Goal: Task Accomplishment & Management: Manage account settings

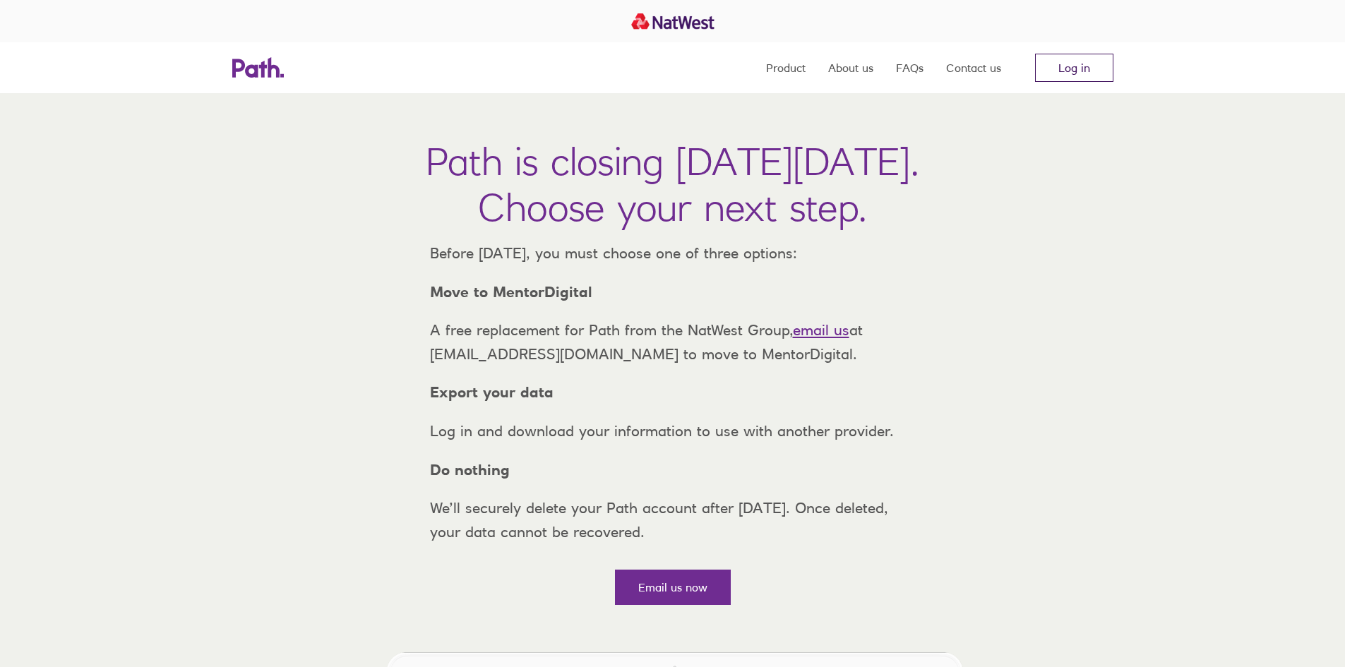
click at [1064, 65] on link "Log in" at bounding box center [1074, 68] width 78 height 28
click at [1072, 65] on link "Log in" at bounding box center [1074, 68] width 78 height 28
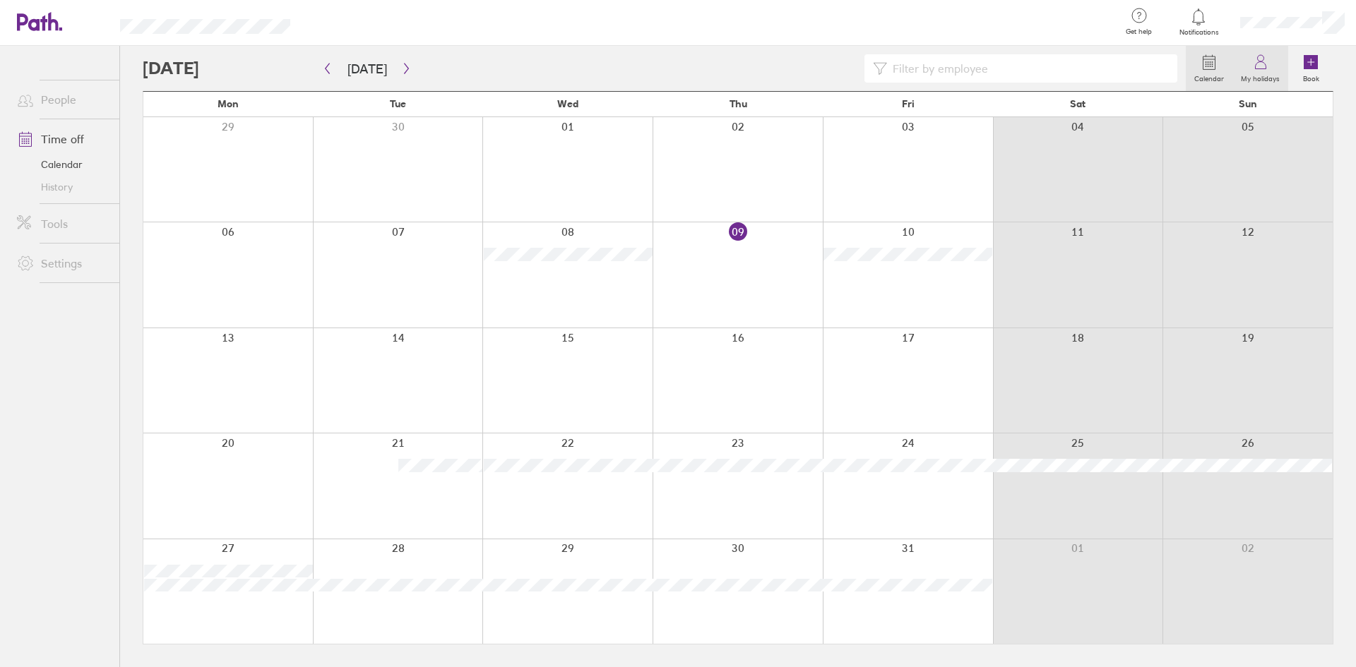
click at [1268, 64] on icon at bounding box center [1260, 62] width 17 height 17
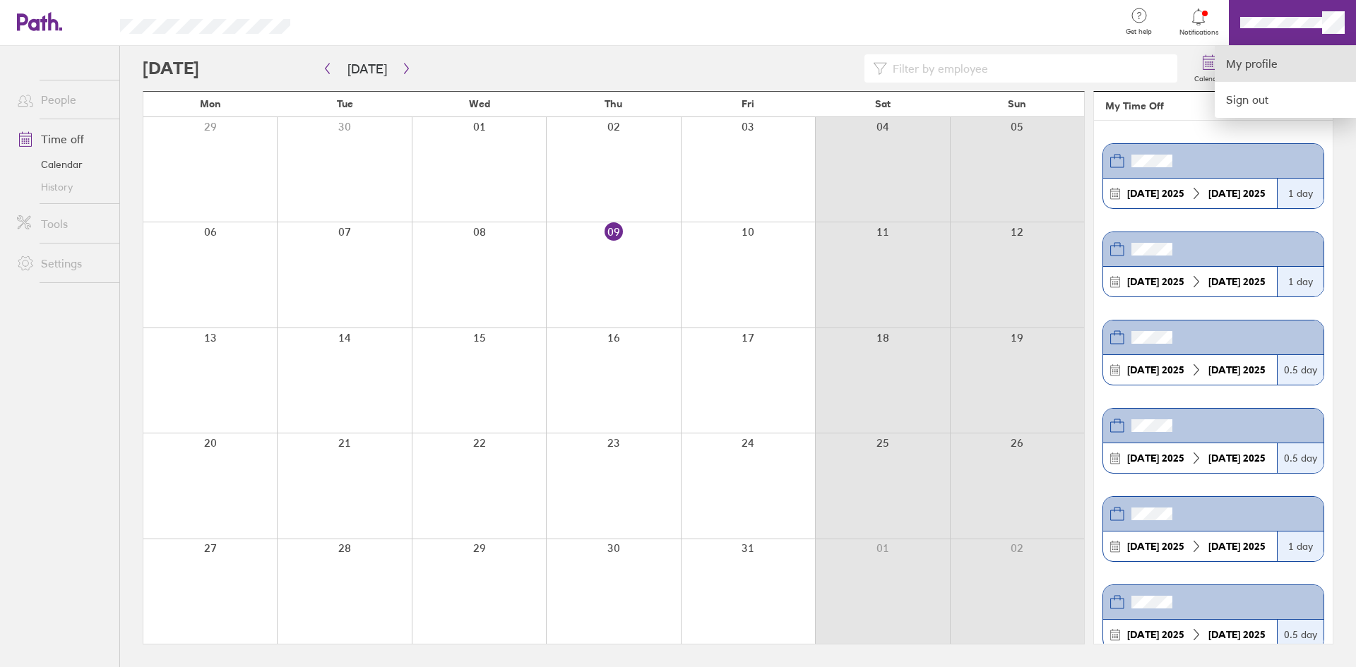
click at [1260, 68] on link "My profile" at bounding box center [1284, 64] width 141 height 36
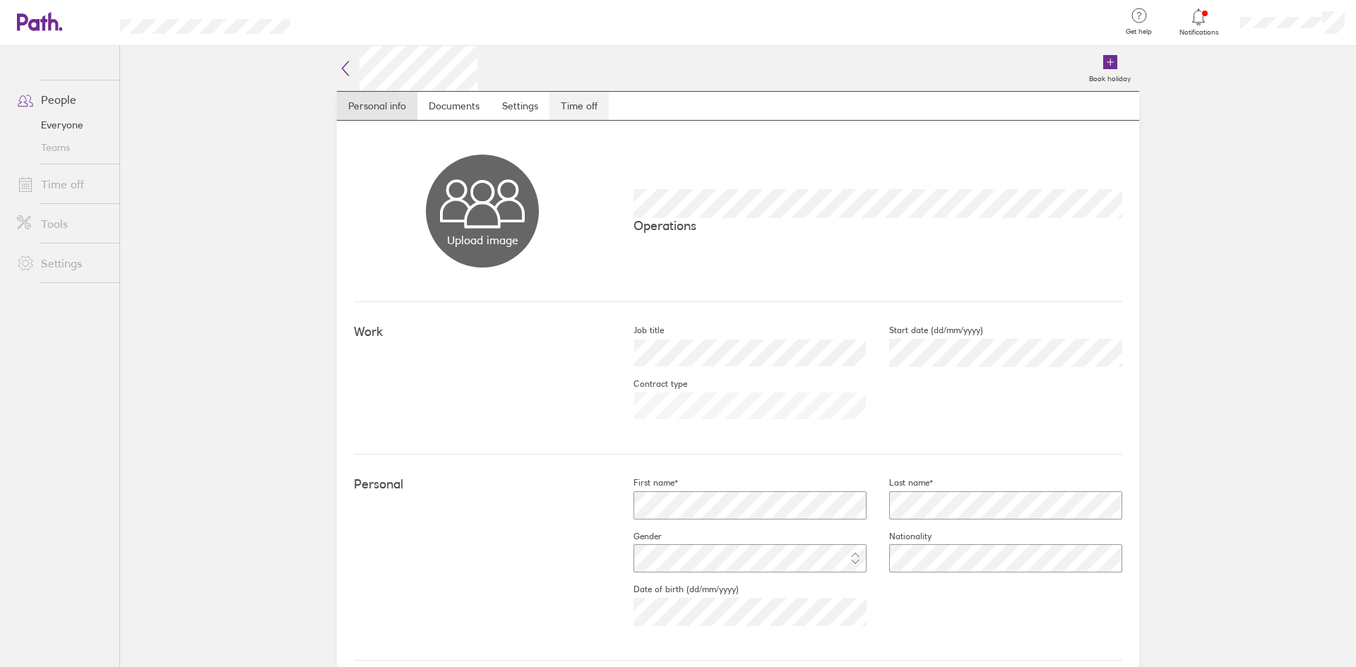
click at [581, 112] on link "Time off" at bounding box center [578, 106] width 59 height 28
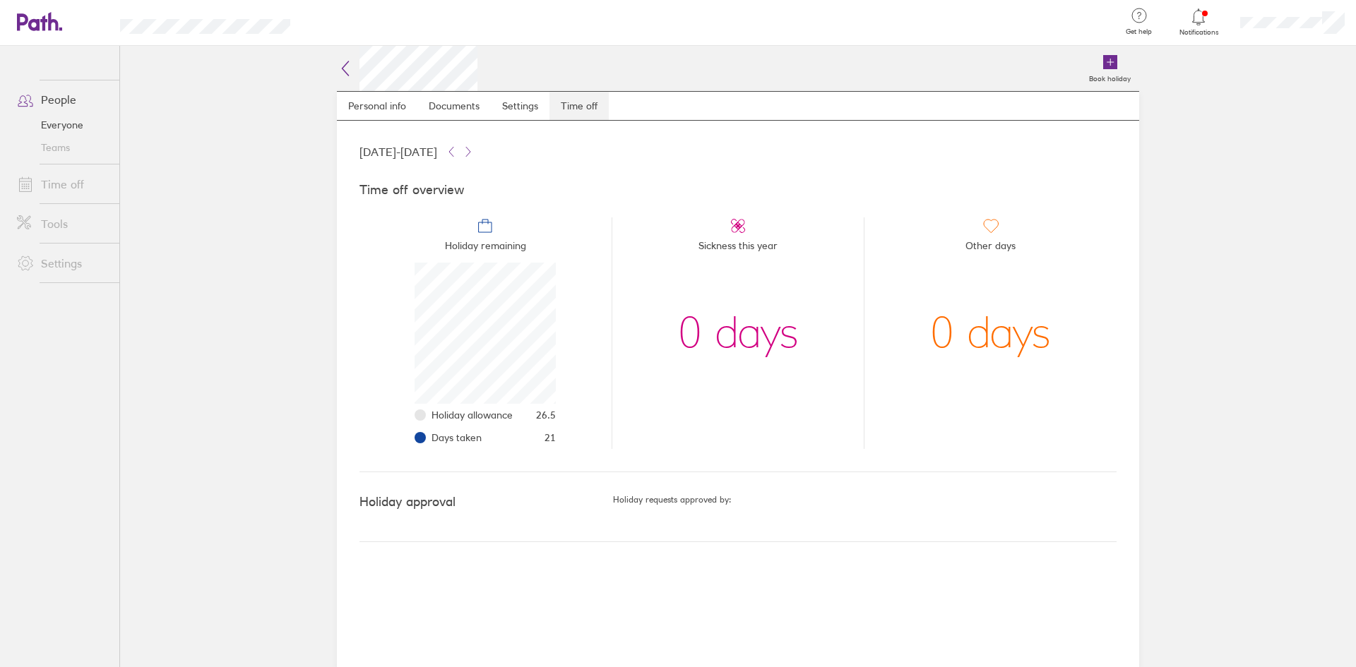
scroll to position [141, 141]
